Goal: Task Accomplishment & Management: Manage account settings

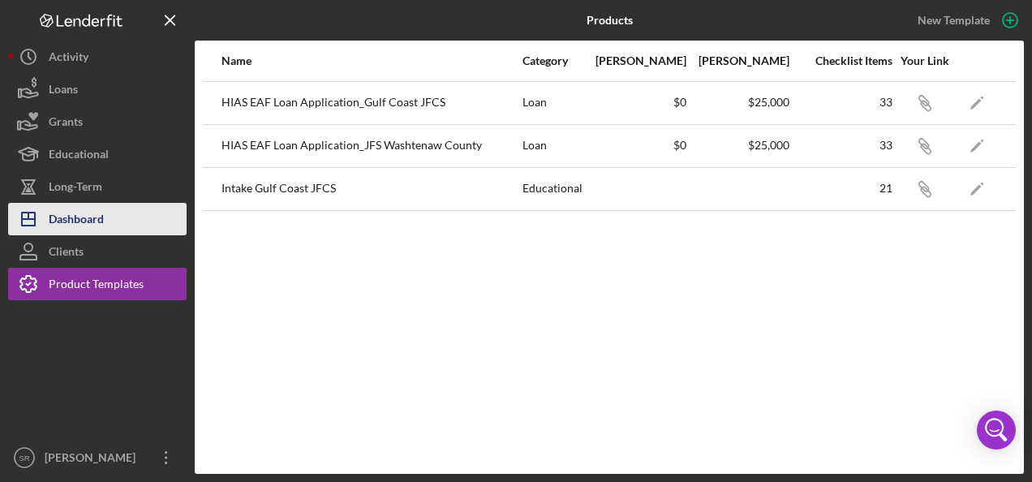
click at [91, 221] on div "Dashboard" at bounding box center [76, 221] width 55 height 37
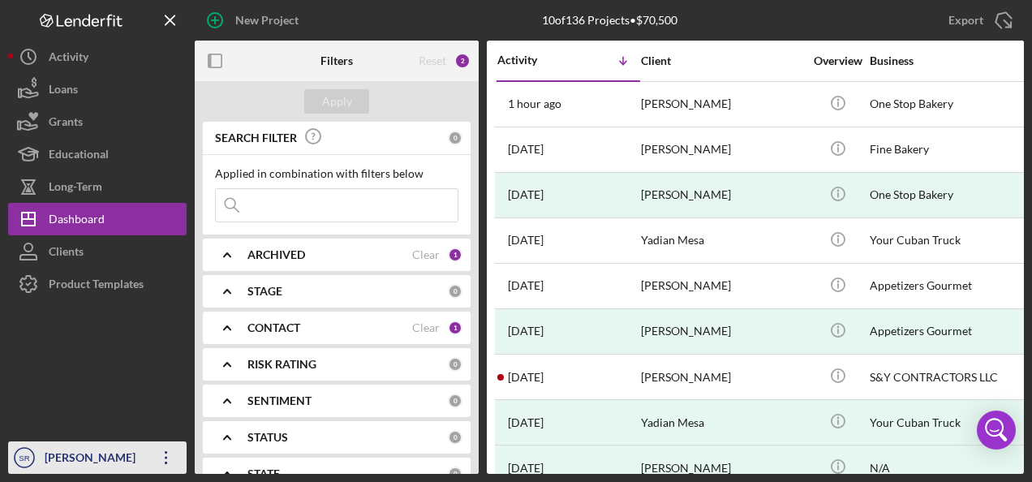
click at [163, 453] on icon "Icon/Overflow" at bounding box center [166, 457] width 41 height 41
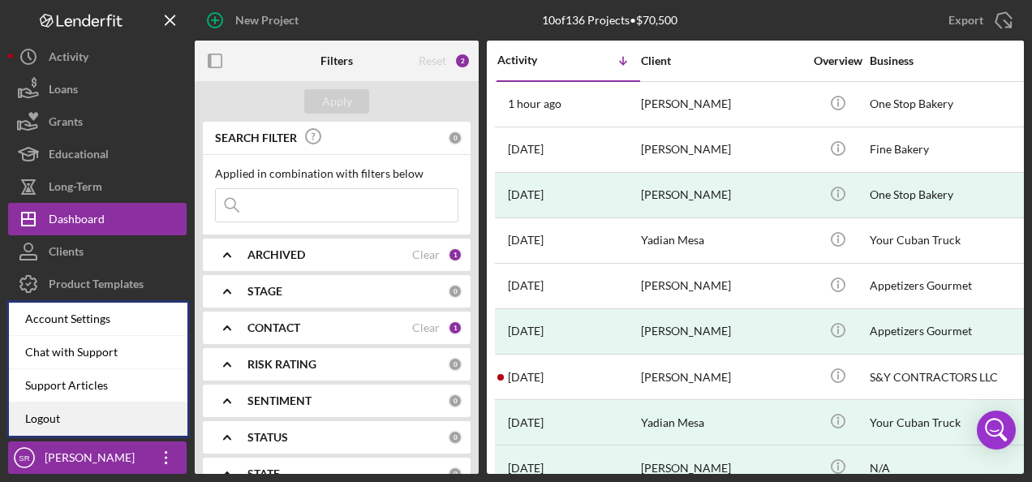
click at [110, 421] on link "Logout" at bounding box center [98, 418] width 178 height 33
